Goal: Task Accomplishment & Management: Complete application form

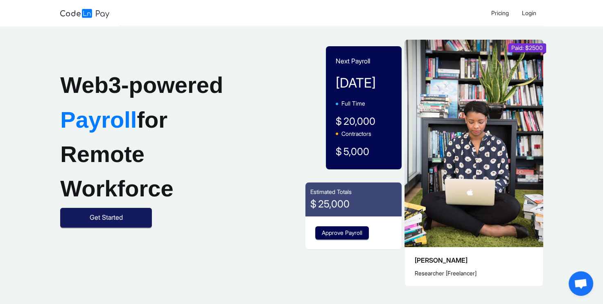
click at [121, 226] on button "Get Started" at bounding box center [106, 218] width 92 height 20
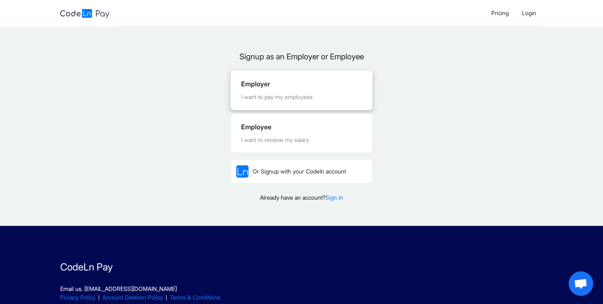
click at [264, 99] on div "I want to pay my employees" at bounding box center [301, 97] width 121 height 9
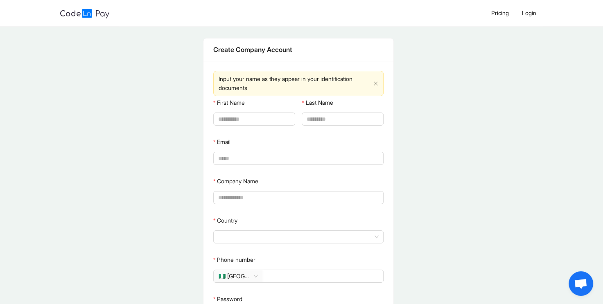
click at [101, 14] on img at bounding box center [84, 13] width 49 height 9
